Goal: Find specific page/section: Find specific page/section

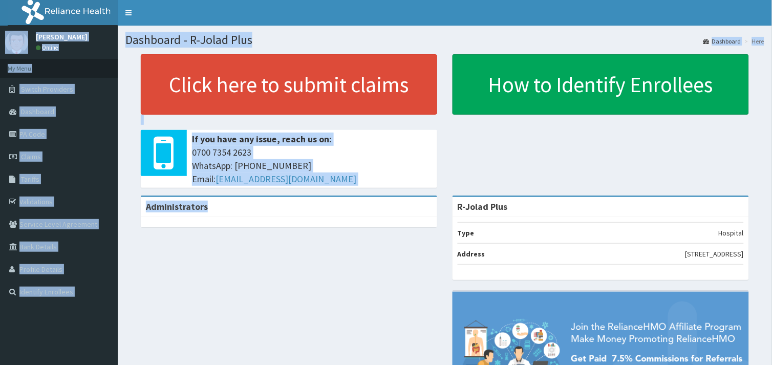
click at [271, 313] on div "Administrators R-Jolad Plus Type Hospital Address [STREET_ADDRESS]" at bounding box center [444, 327] width 639 height 262
click at [342, 288] on div "Administrators R-Jolad Plus Type Hospital Address [STREET_ADDRESS]" at bounding box center [444, 327] width 639 height 262
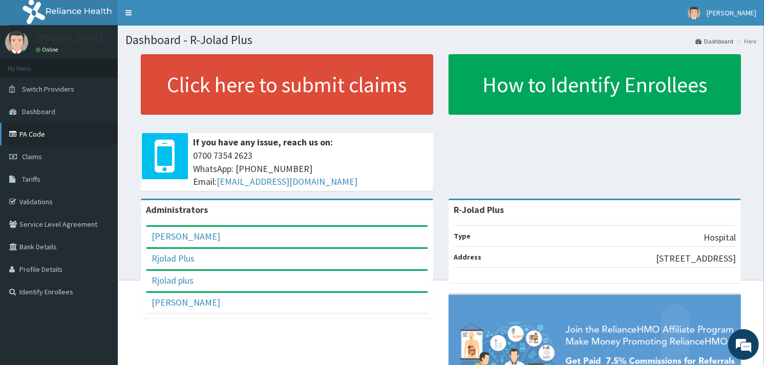
click at [44, 131] on link "PA Code" at bounding box center [59, 134] width 118 height 23
click at [44, 137] on link "PA Code" at bounding box center [59, 134] width 118 height 23
